Goal: Check status

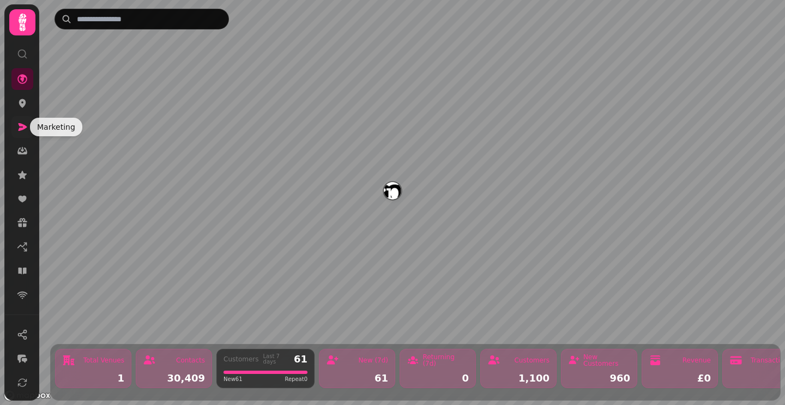
click at [22, 126] on icon at bounding box center [23, 127] width 9 height 8
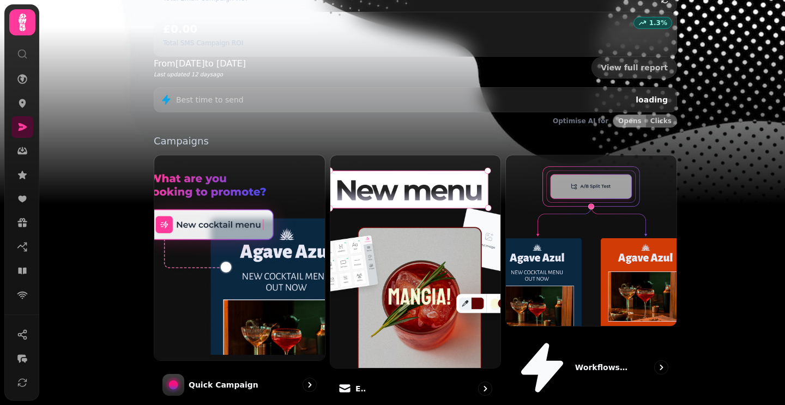
scroll to position [275, 0]
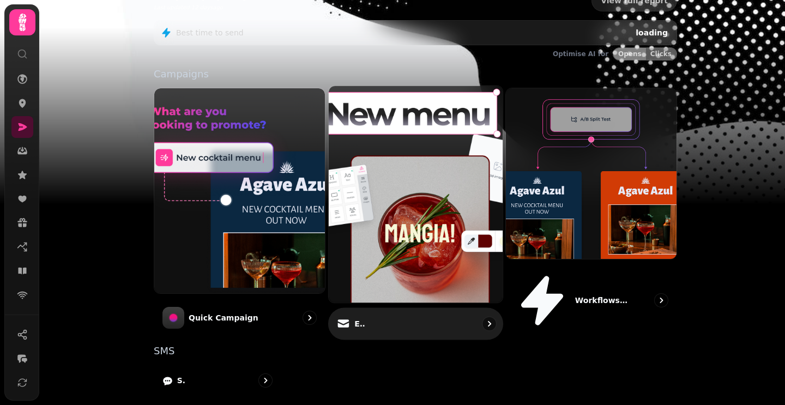
click at [371, 308] on div "Email" at bounding box center [415, 324] width 175 height 32
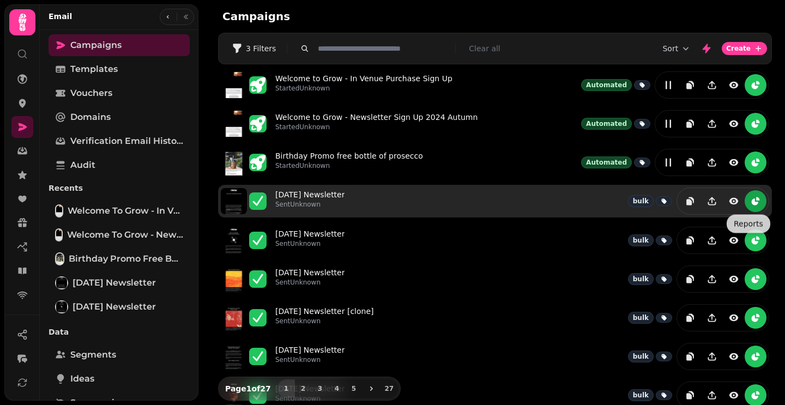
click at [752, 202] on icon "reports" at bounding box center [755, 202] width 7 height 7
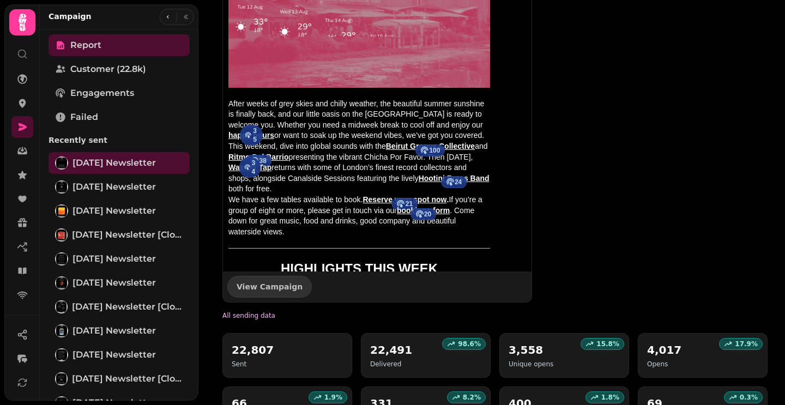
scroll to position [906, 0]
